Goal: Task Accomplishment & Management: Manage account settings

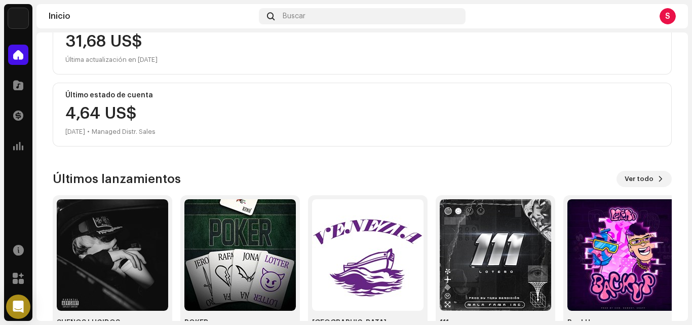
scroll to position [142, 0]
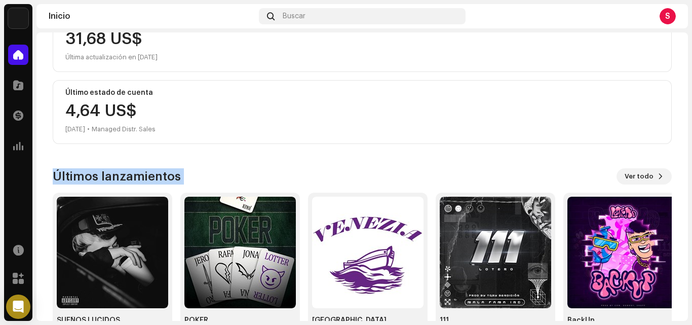
drag, startPoint x: 681, startPoint y: 149, endPoint x: 686, endPoint y: 247, distance: 97.9
click at [686, 247] on div "S Hola, , [PERSON_NAME] Dinastía Inc. Administrador(a) Saldo 31,68 US$ Última a…" at bounding box center [362, 176] width 652 height 288
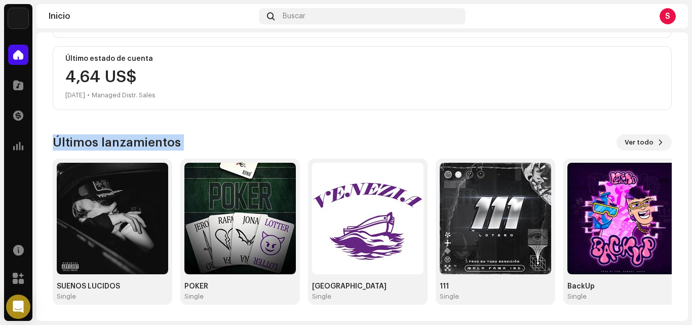
click at [640, 151] on div "Últimos lanzamientos Ver todo SUEÑOS LUCIDOS Single POKER Single VENEZIA Single…" at bounding box center [362, 219] width 619 height 170
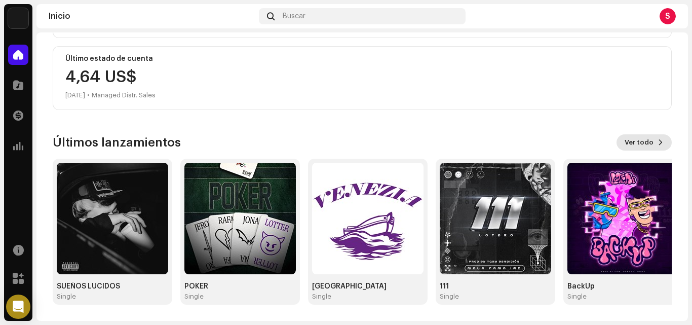
click at [641, 140] on span "Ver todo" at bounding box center [639, 142] width 29 height 20
click at [658, 143] on span at bounding box center [661, 142] width 6 height 8
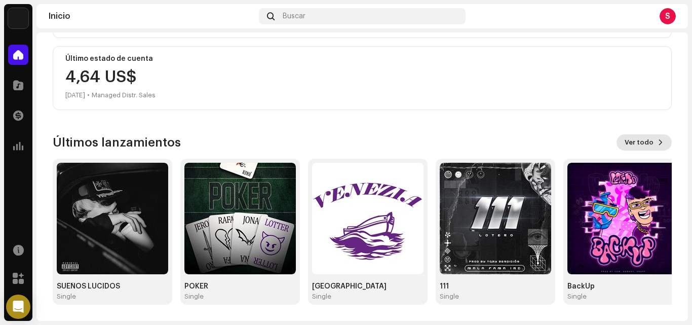
click at [658, 143] on span at bounding box center [661, 142] width 6 height 8
click at [24, 88] on div at bounding box center [18, 85] width 20 height 20
click at [18, 84] on span at bounding box center [18, 85] width 10 height 8
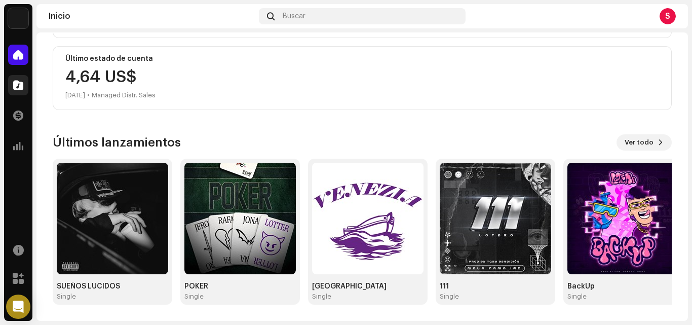
click at [18, 84] on span at bounding box center [18, 85] width 10 height 8
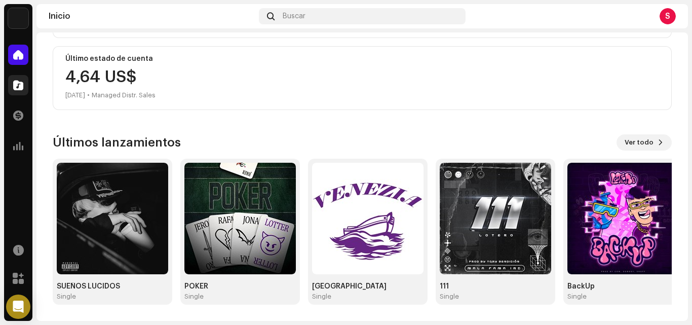
click at [18, 84] on span at bounding box center [18, 85] width 10 height 8
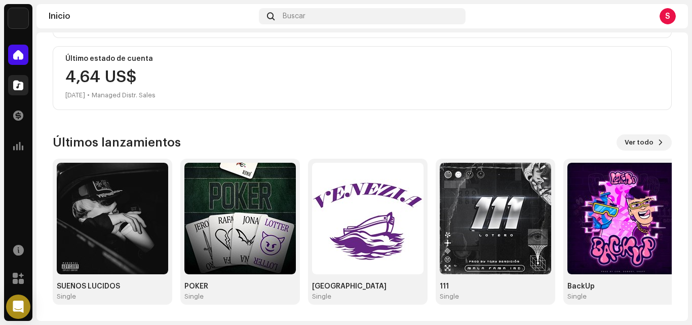
click at [18, 84] on span at bounding box center [18, 85] width 10 height 8
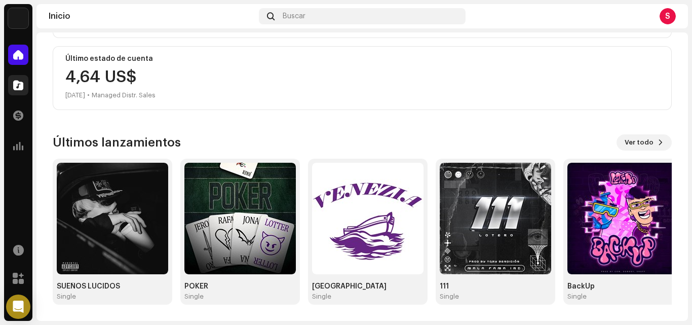
click at [18, 84] on span at bounding box center [18, 85] width 10 height 8
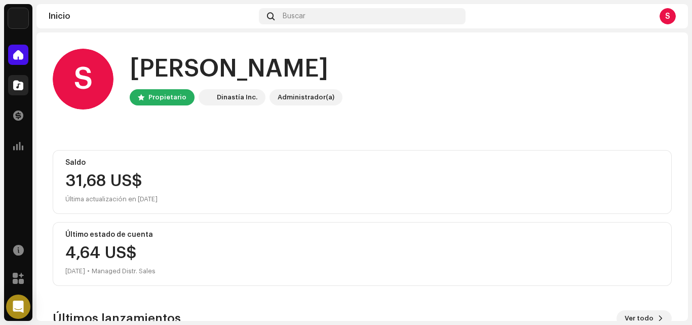
click at [18, 88] on span at bounding box center [18, 85] width 10 height 8
click at [18, 86] on span at bounding box center [18, 85] width 10 height 8
click at [14, 84] on span at bounding box center [18, 85] width 10 height 8
click at [19, 121] on div at bounding box center [18, 115] width 20 height 20
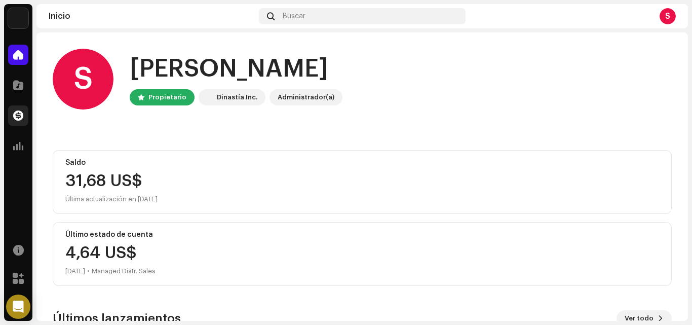
click at [19, 121] on div at bounding box center [18, 115] width 20 height 20
drag, startPoint x: 19, startPoint y: 121, endPoint x: 18, endPoint y: 90, distance: 30.9
click at [19, 121] on div at bounding box center [18, 115] width 20 height 20
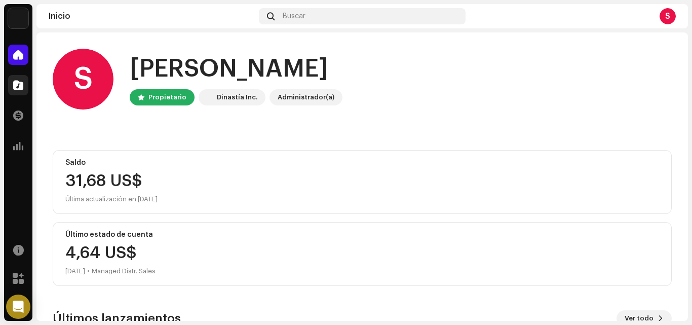
click at [19, 121] on div at bounding box center [18, 115] width 20 height 20
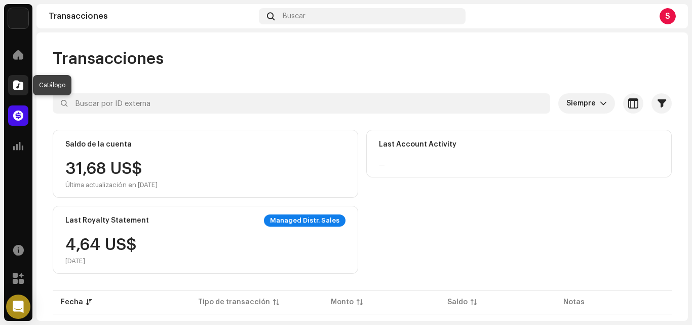
click at [19, 86] on span at bounding box center [18, 85] width 10 height 8
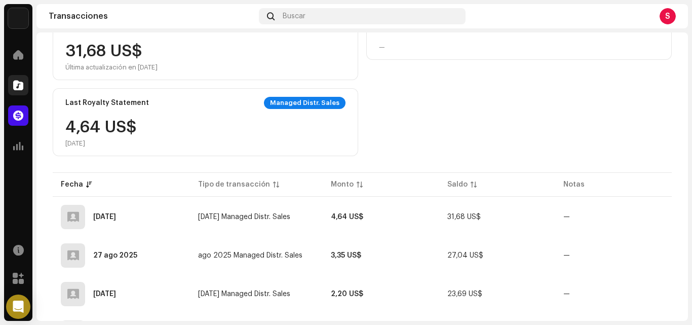
scroll to position [145, 0]
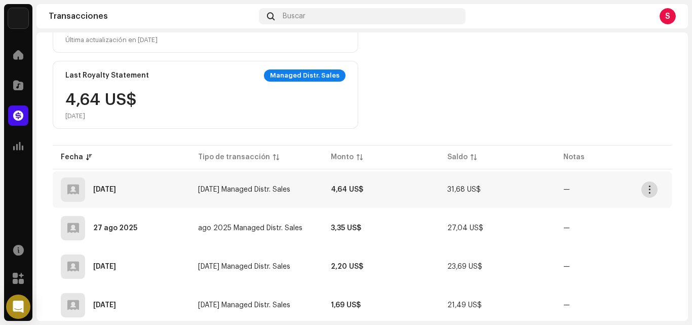
click at [648, 190] on span "button" at bounding box center [650, 189] width 8 height 8
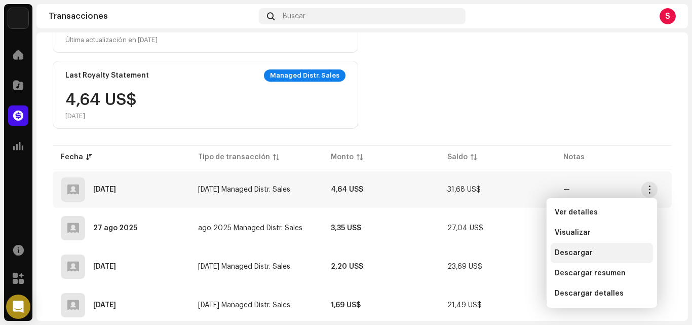
click at [576, 248] on div "Descargar" at bounding box center [602, 253] width 102 height 20
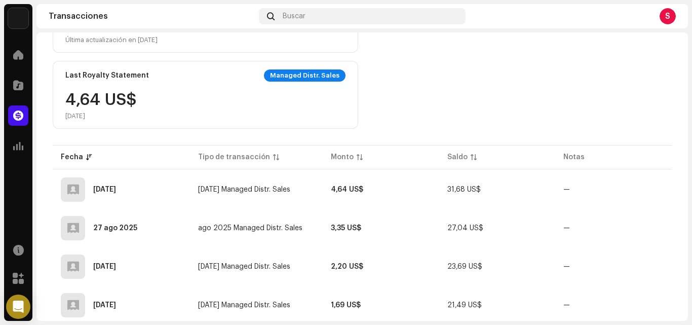
scroll to position [0, 0]
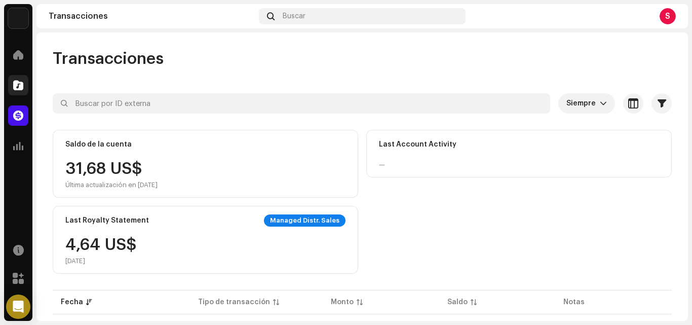
click at [18, 85] on span at bounding box center [18, 85] width 10 height 8
click at [19, 57] on span at bounding box center [18, 55] width 10 height 8
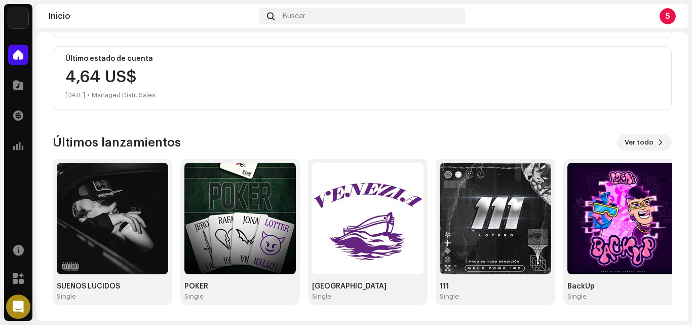
scroll to position [176, 0]
click at [647, 143] on span "Ver todo" at bounding box center [639, 142] width 29 height 20
click at [106, 228] on img at bounding box center [112, 218] width 111 height 111
click at [104, 299] on div "Single" at bounding box center [112, 296] width 111 height 8
click at [102, 288] on div "SUEÑOS LUCIDOS" at bounding box center [112, 286] width 111 height 8
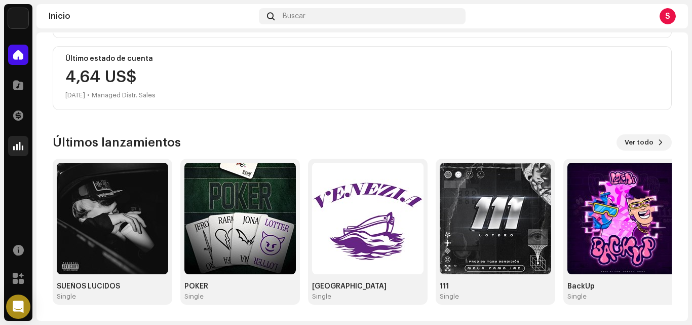
click at [18, 116] on span at bounding box center [18, 115] width 10 height 8
click at [18, 148] on span at bounding box center [18, 146] width 10 height 8
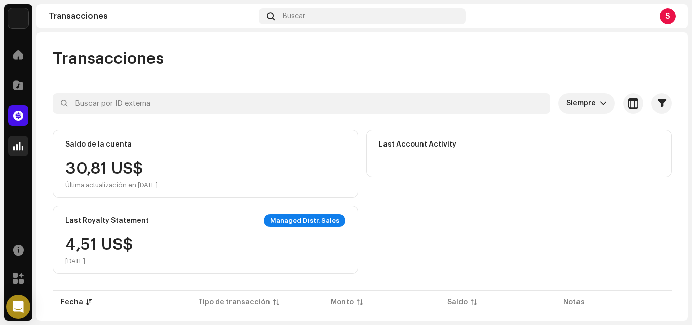
click at [15, 146] on span at bounding box center [18, 146] width 10 height 8
click at [22, 147] on span at bounding box center [18, 146] width 10 height 8
click at [20, 146] on span at bounding box center [18, 146] width 10 height 8
click at [22, 146] on span at bounding box center [18, 146] width 10 height 8
click at [21, 149] on span at bounding box center [18, 146] width 10 height 8
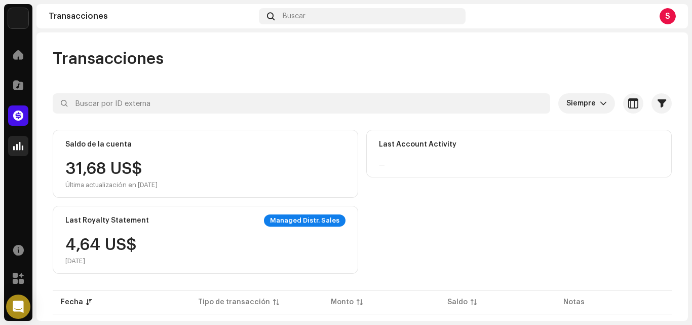
click at [18, 148] on span at bounding box center [18, 146] width 10 height 8
click at [20, 146] on span at bounding box center [18, 146] width 10 height 8
click at [21, 147] on span at bounding box center [18, 146] width 10 height 8
